Goal: Browse casually

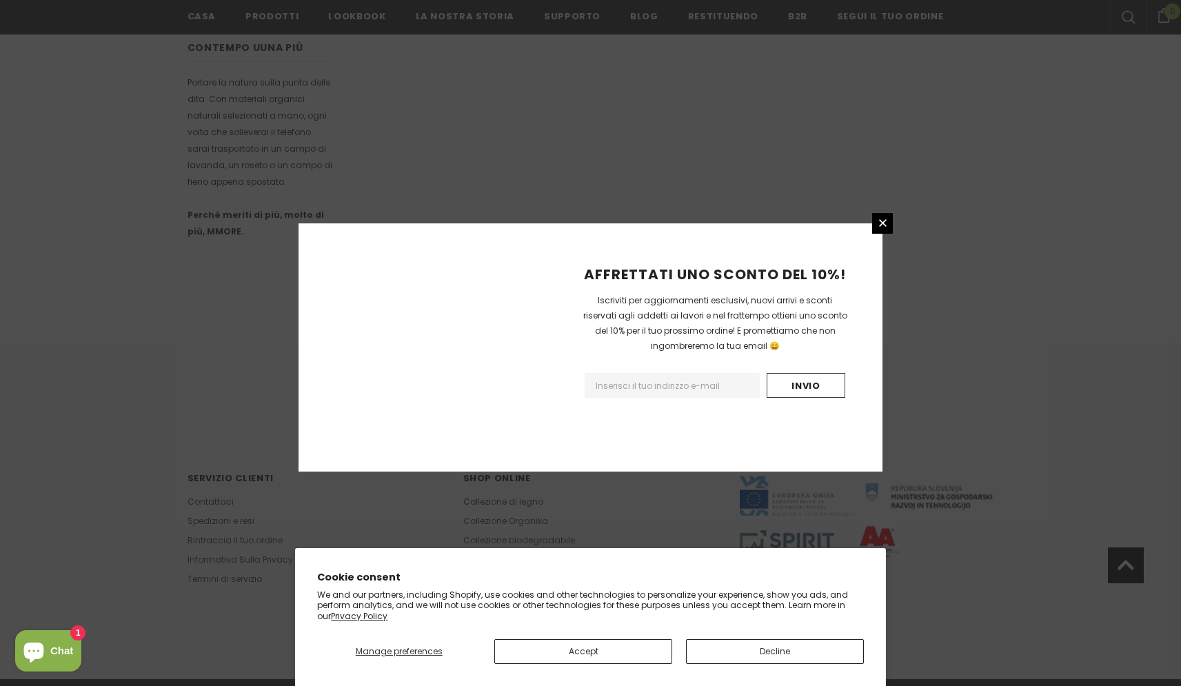
scroll to position [727, 0]
